Goal: Information Seeking & Learning: Understand process/instructions

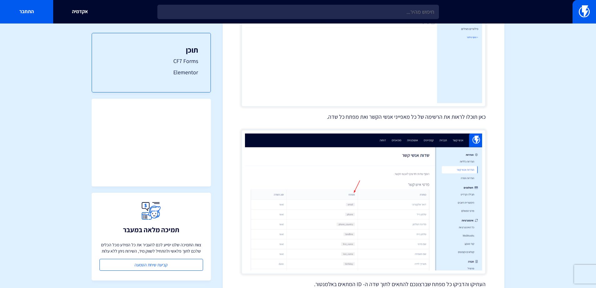
scroll to position [712, 0]
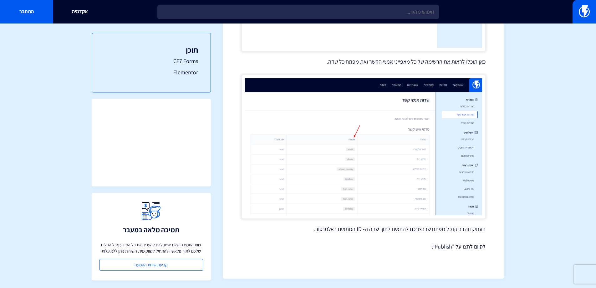
click at [386, 158] on img at bounding box center [364, 147] width 244 height 144
click at [36, 13] on link "התחבר" at bounding box center [26, 11] width 53 height 23
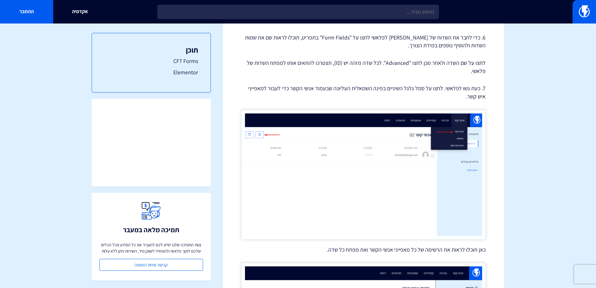
scroll to position [493, 0]
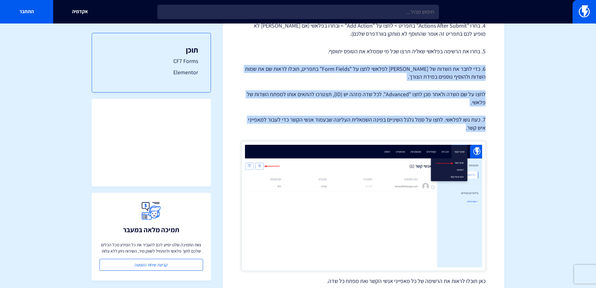
drag, startPoint x: 471, startPoint y: 128, endPoint x: 489, endPoint y: 66, distance: 64.6
click at [489, 66] on div "מרכז תמיכה אינטגרציות אינטגרציה של פלאשי עם CF7 Forms / Elementor בפלאשי ניתן ל…" at bounding box center [364, 18] width 282 height 957
copy div "6. כדי לחבר את השדות של אלמנטור לפלאשי לחצו על "Form Fields" בתפריט, תוכלו לראו…"
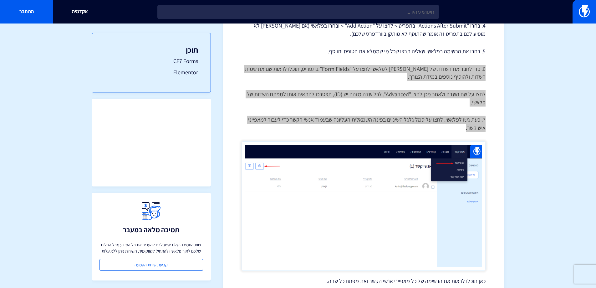
scroll to position [712, 0]
